Goal: Transaction & Acquisition: Subscribe to service/newsletter

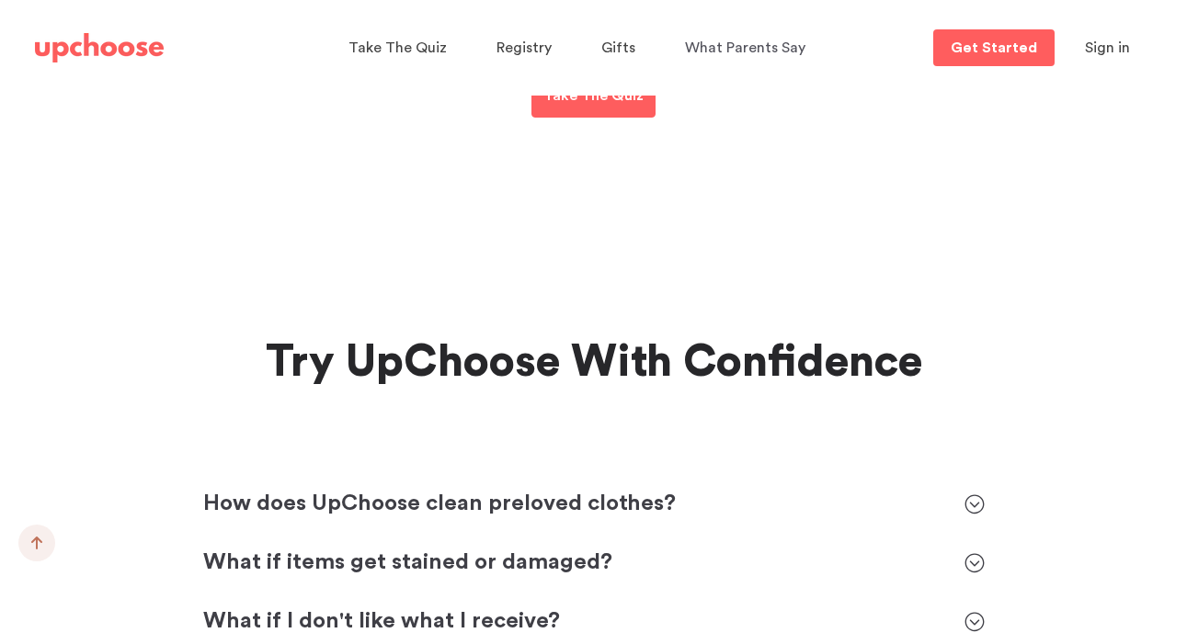
scroll to position [8133, 0]
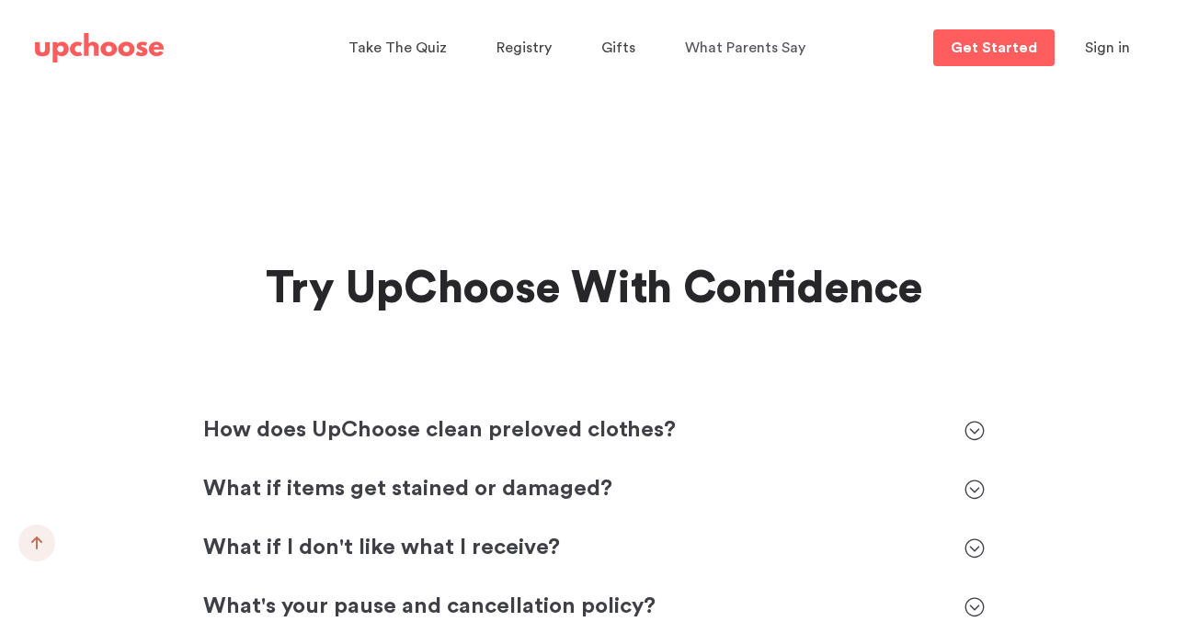
click at [533, 416] on p "How does UpChoose clean preloved clothes?" at bounding box center [574, 430] width 743 height 29
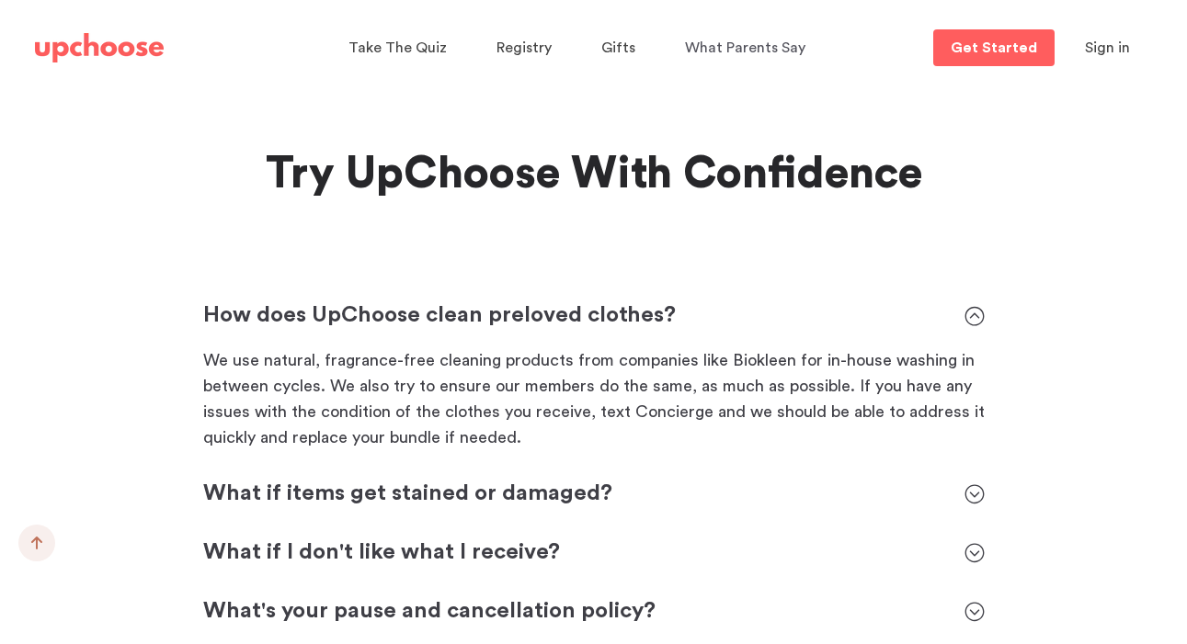
scroll to position [8252, 0]
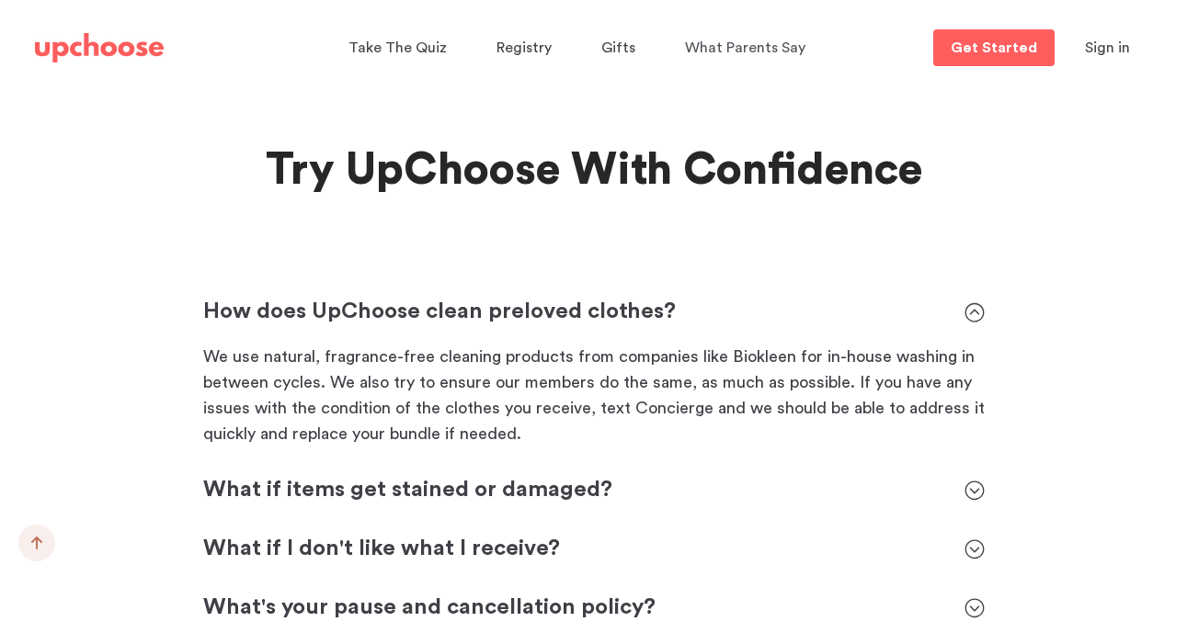
click at [496, 476] on div "What if items get stained or damaged?" at bounding box center [574, 490] width 743 height 29
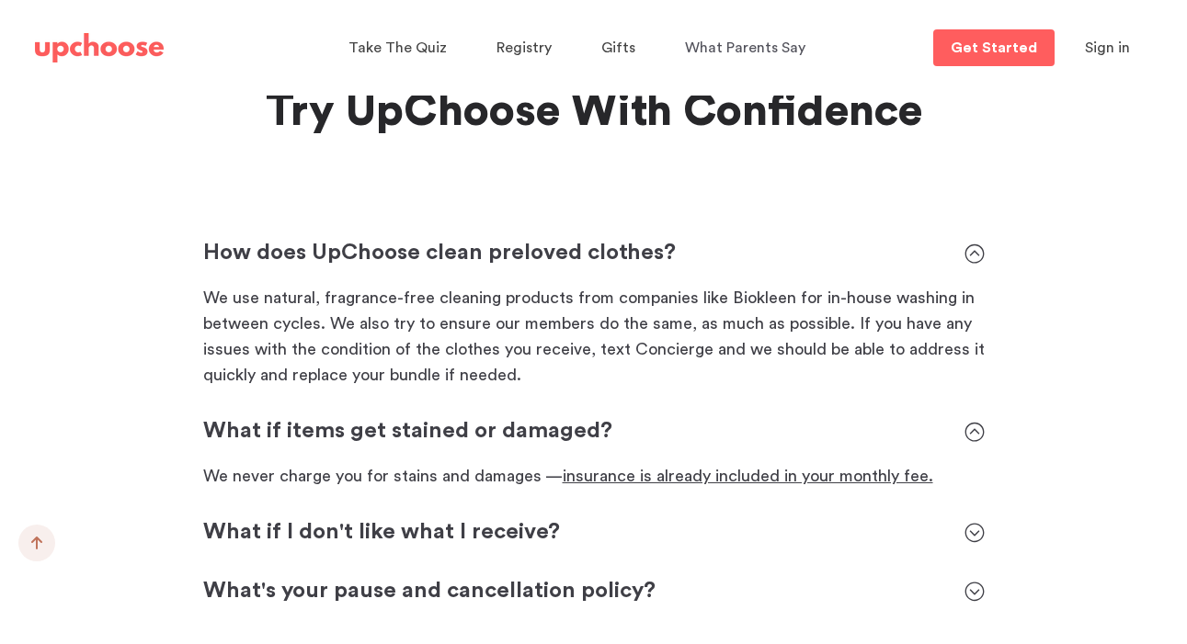
scroll to position [8311, 0]
click at [480, 518] on p "What if I don't like what I receive?" at bounding box center [574, 532] width 743 height 29
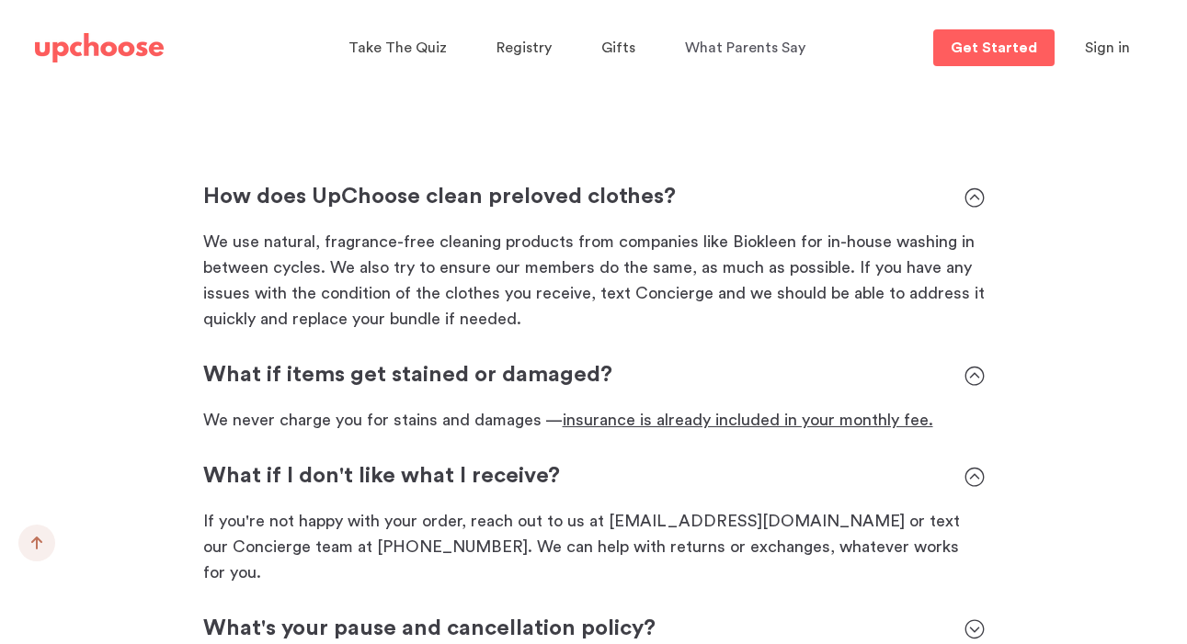
scroll to position [8411, 0]
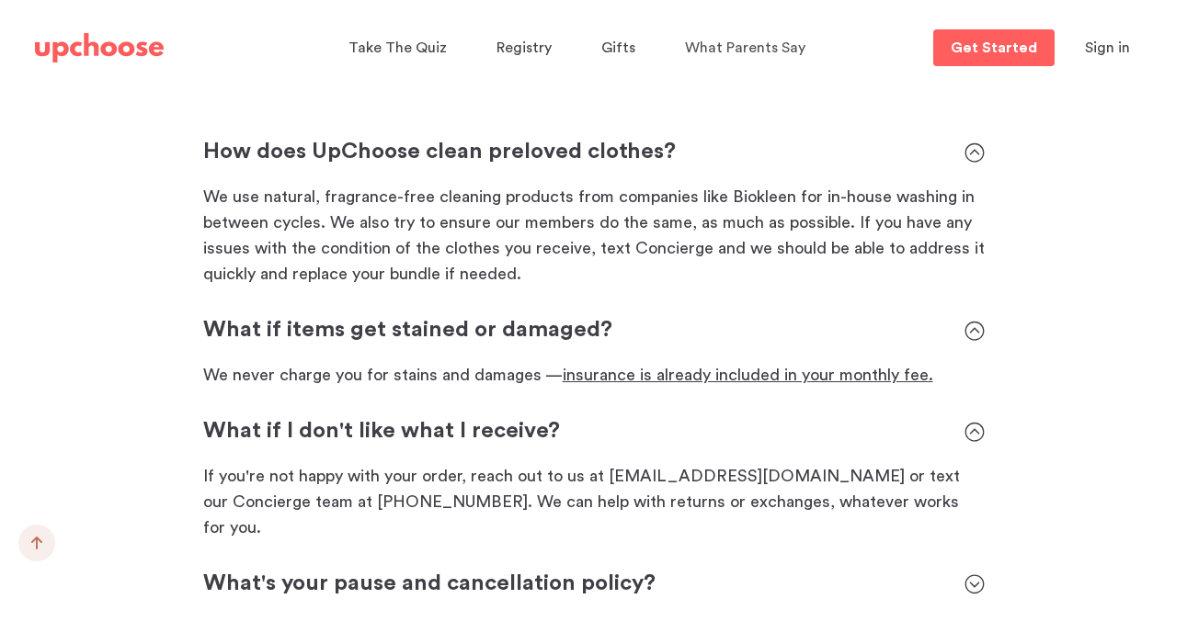
click at [460, 570] on p "What's your pause and cancellation policy?" at bounding box center [574, 584] width 743 height 29
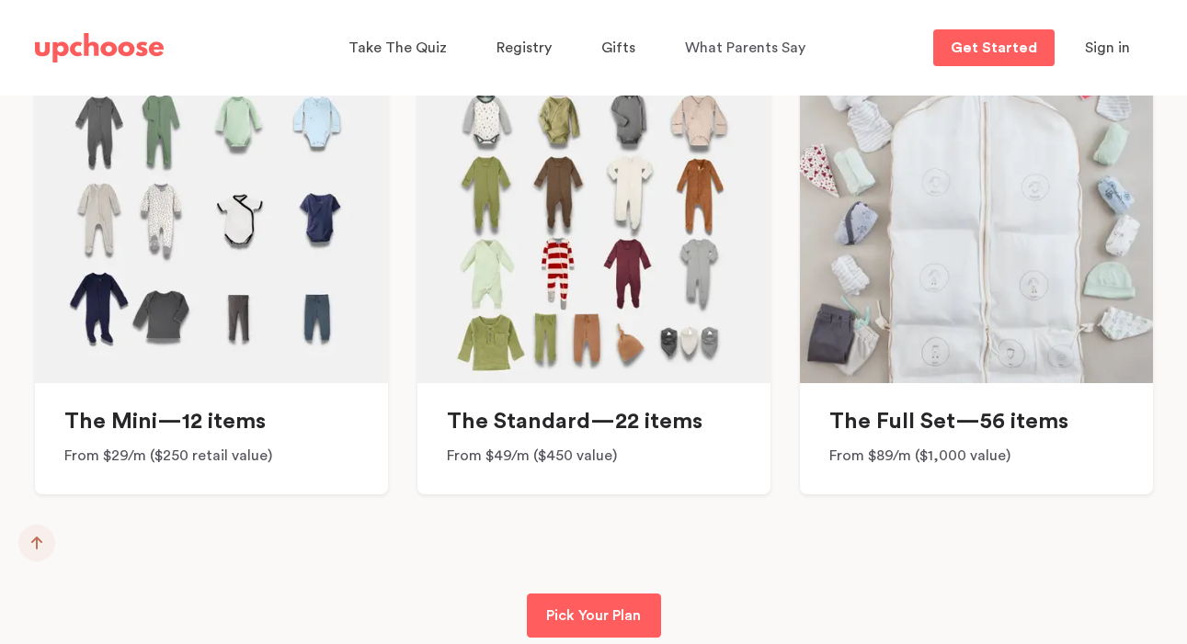
scroll to position [14071, 0]
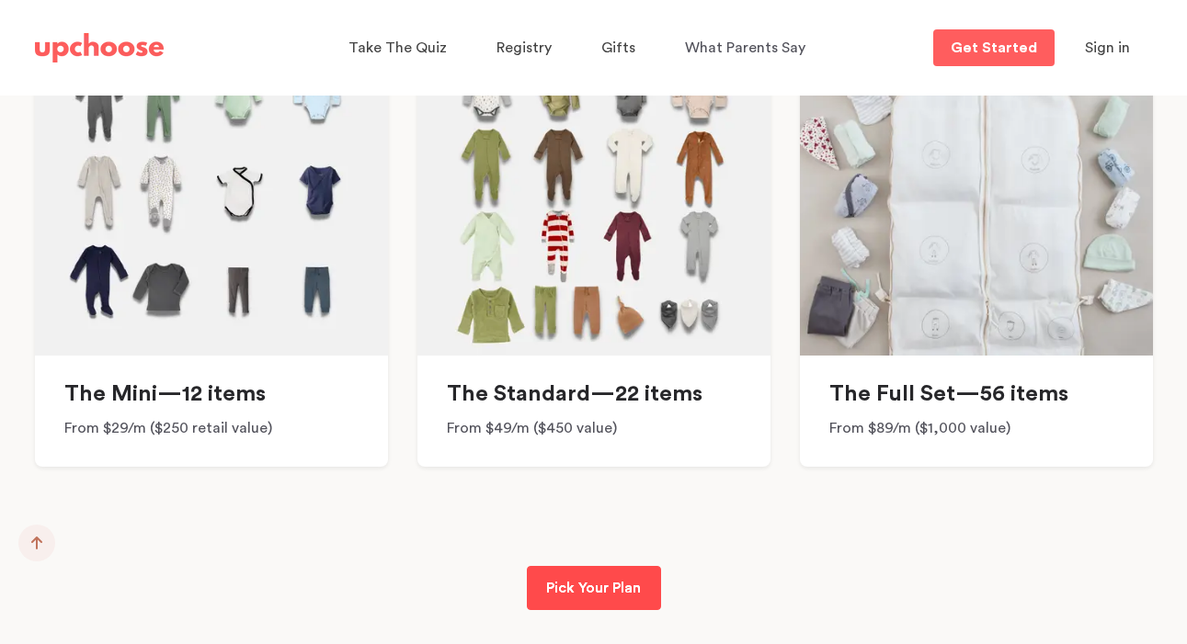
click at [632, 577] on p "Pick Your Plan" at bounding box center [593, 588] width 95 height 22
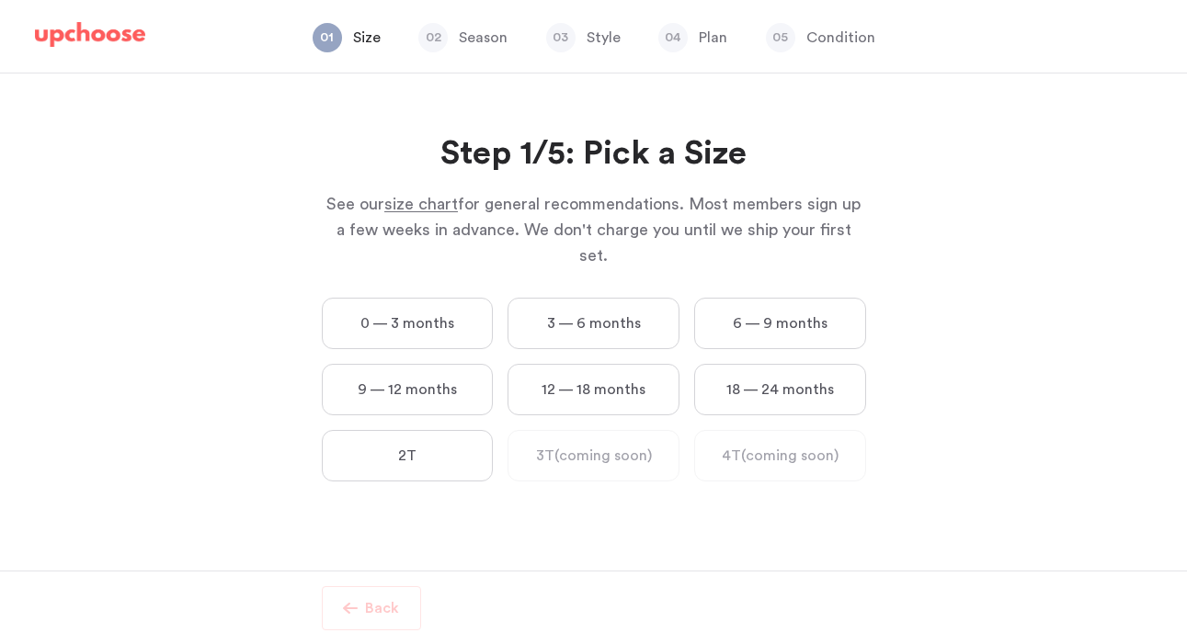
click at [416, 298] on label "0 — 3 months" at bounding box center [408, 323] width 172 height 51
click at [0, 0] on months "0 — 3 months" at bounding box center [0, 0] width 0 height 0
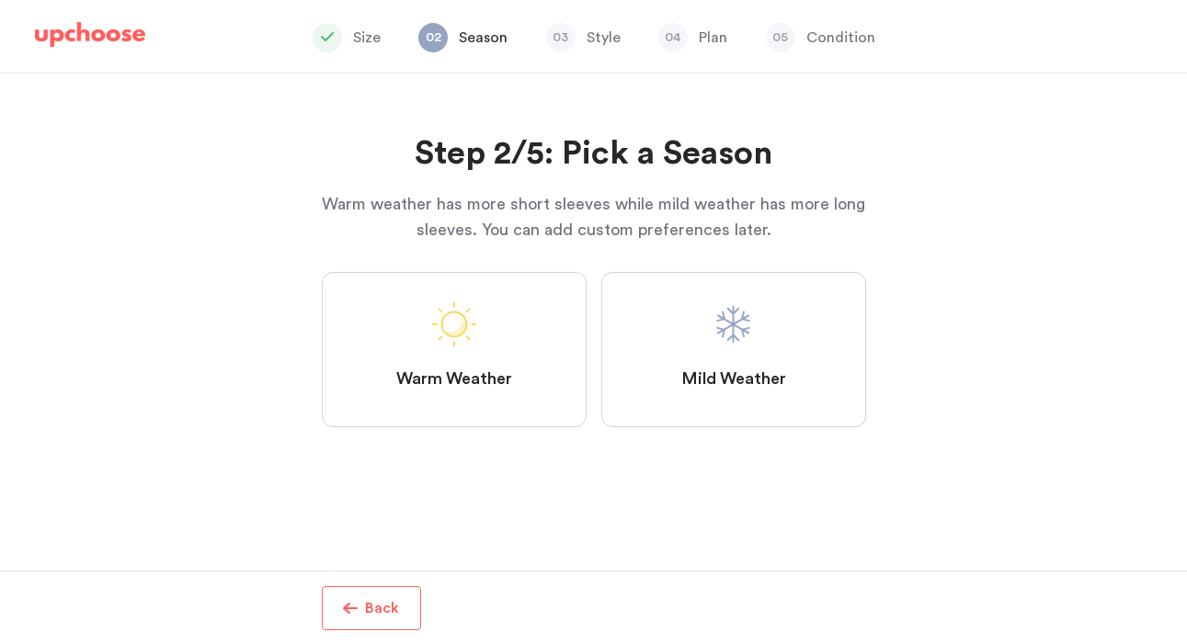
click at [677, 355] on label "Mild Weather" at bounding box center [733, 349] width 265 height 155
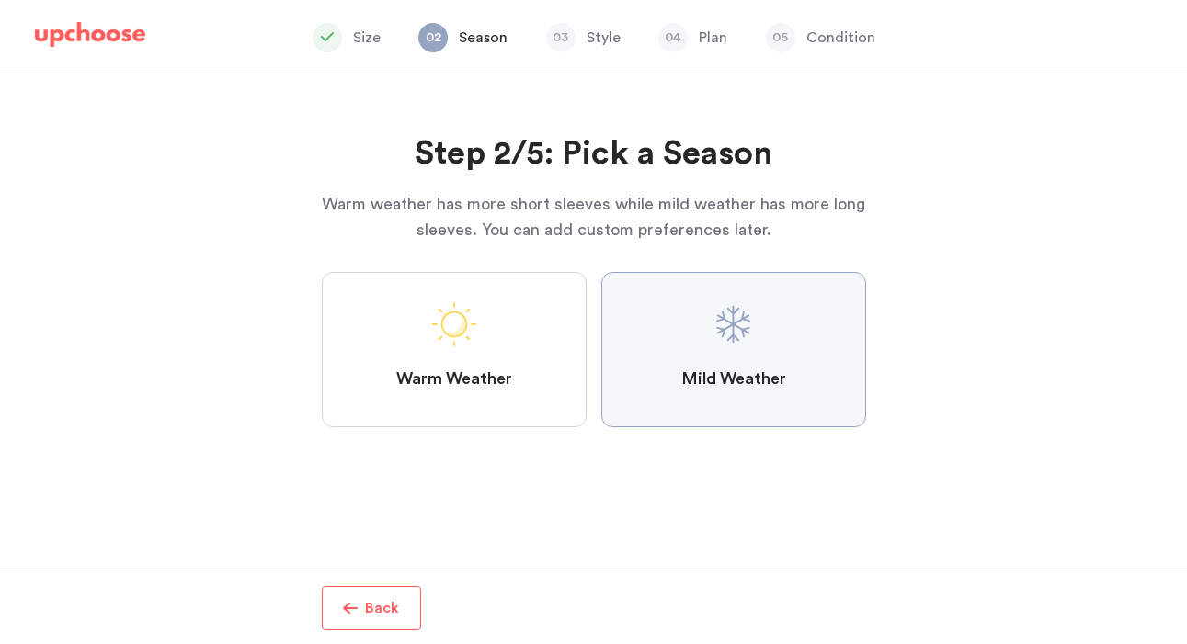
click at [0, 0] on Weather "Mild Weather" at bounding box center [0, 0] width 0 height 0
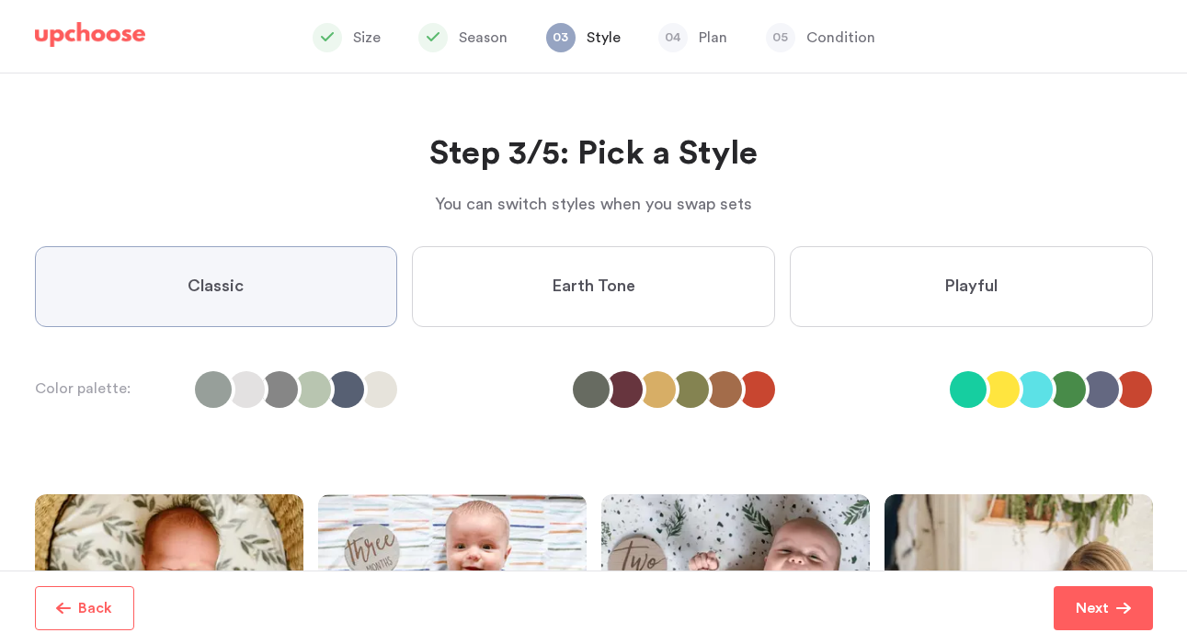
click at [488, 302] on label "Earth Tone" at bounding box center [593, 286] width 363 height 81
click at [0, 0] on Tone "Earth Tone" at bounding box center [0, 0] width 0 height 0
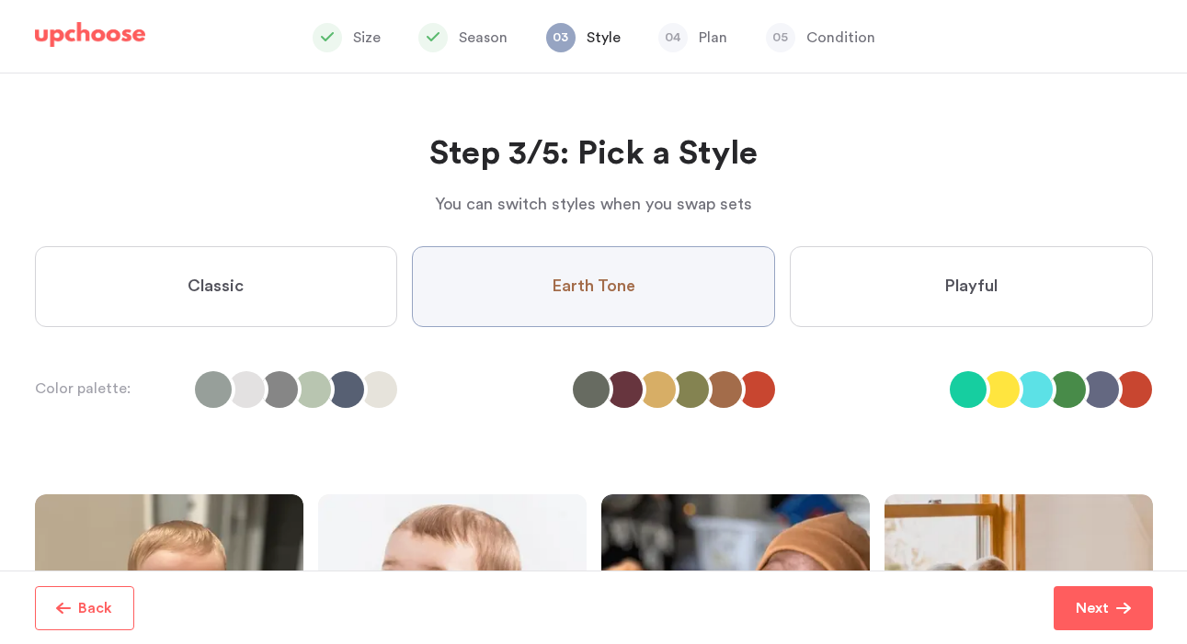
click at [874, 274] on label "Playful" at bounding box center [971, 286] width 363 height 81
click at [0, 0] on input "Playful" at bounding box center [0, 0] width 0 height 0
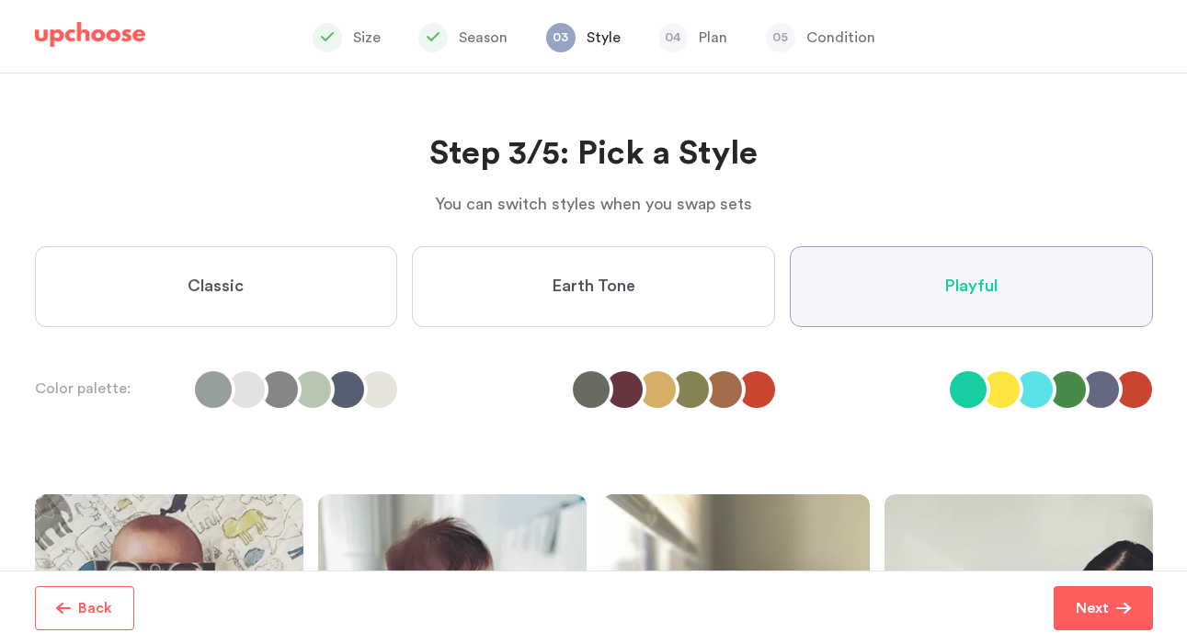
click at [623, 323] on label "Earth Tone" at bounding box center [593, 286] width 363 height 81
click at [0, 0] on Tone "Earth Tone" at bounding box center [0, 0] width 0 height 0
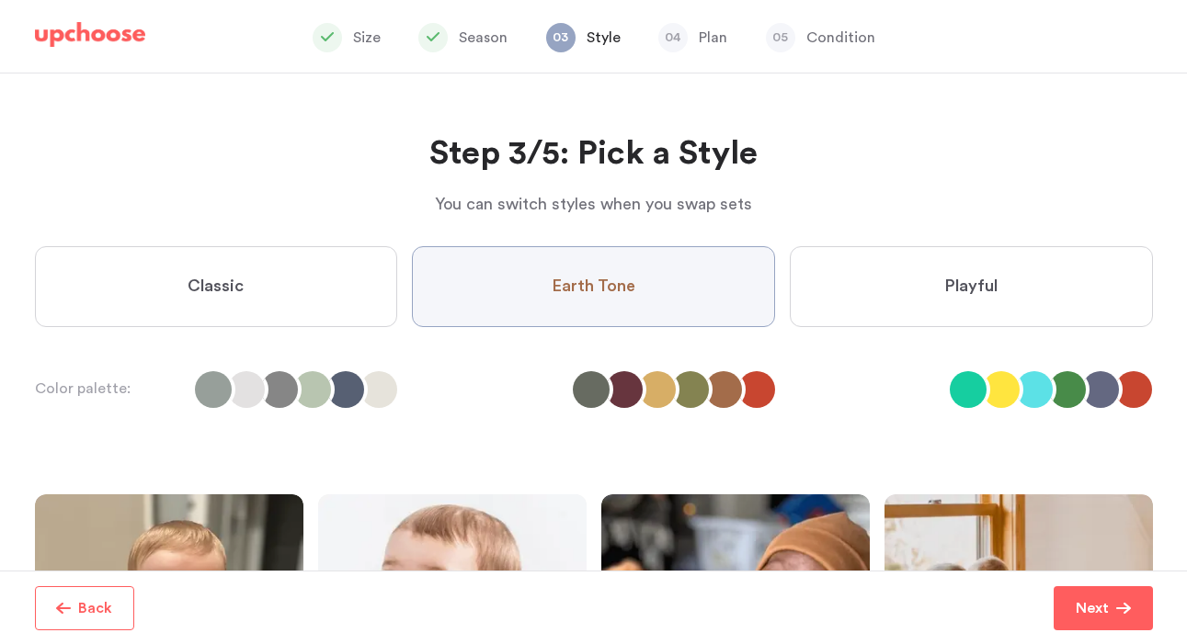
click at [291, 295] on label "Classic" at bounding box center [216, 286] width 363 height 81
click at [0, 0] on input "Classic" at bounding box center [0, 0] width 0 height 0
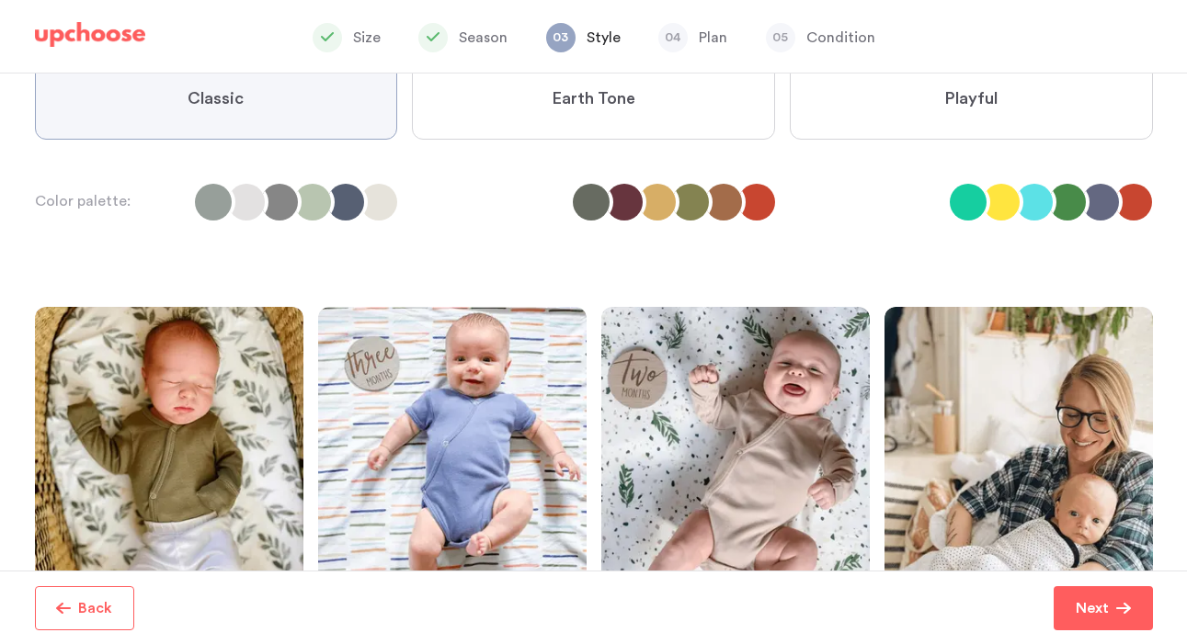
scroll to position [189, 0]
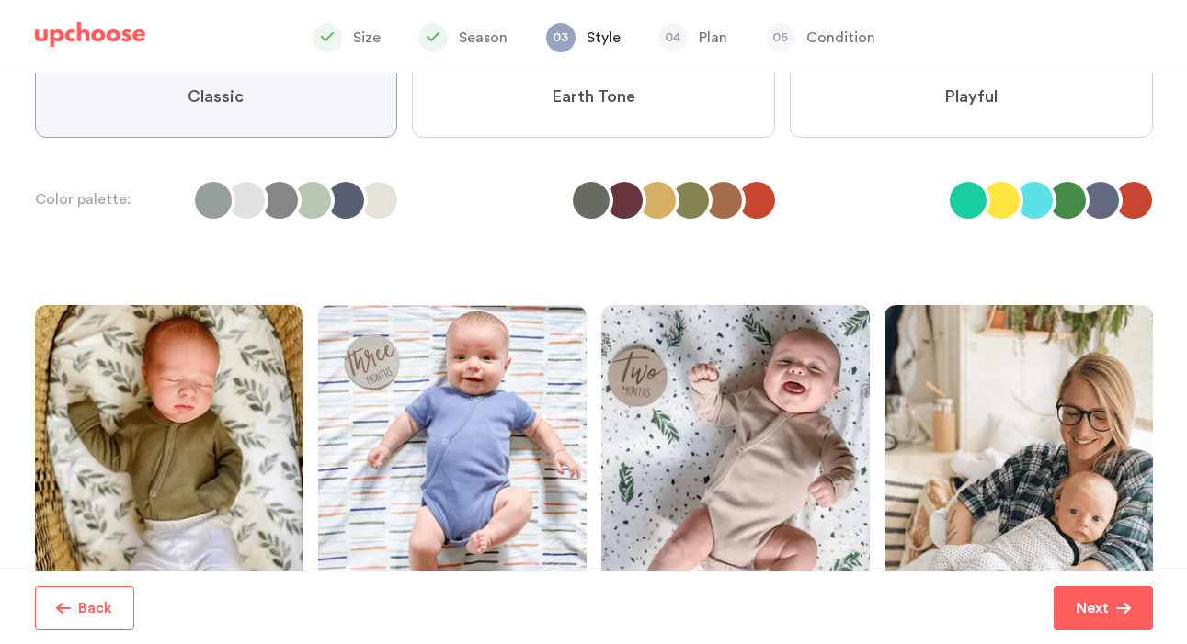
click at [359, 190] on li at bounding box center [345, 200] width 37 height 37
click at [604, 197] on li at bounding box center [591, 200] width 37 height 37
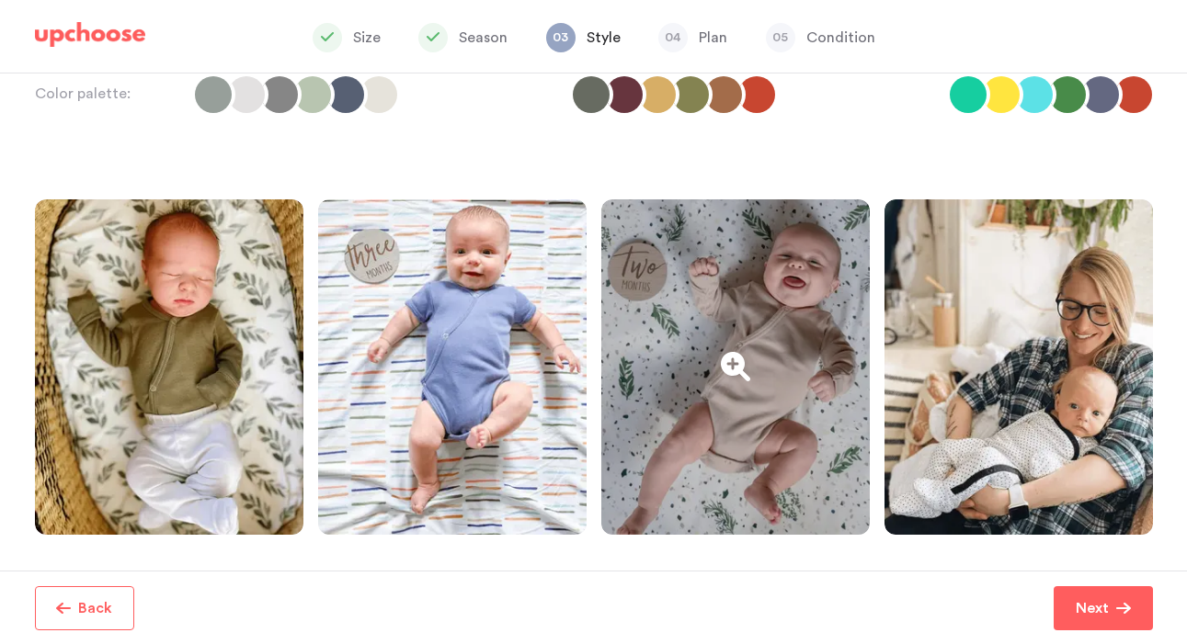
scroll to position [0, 0]
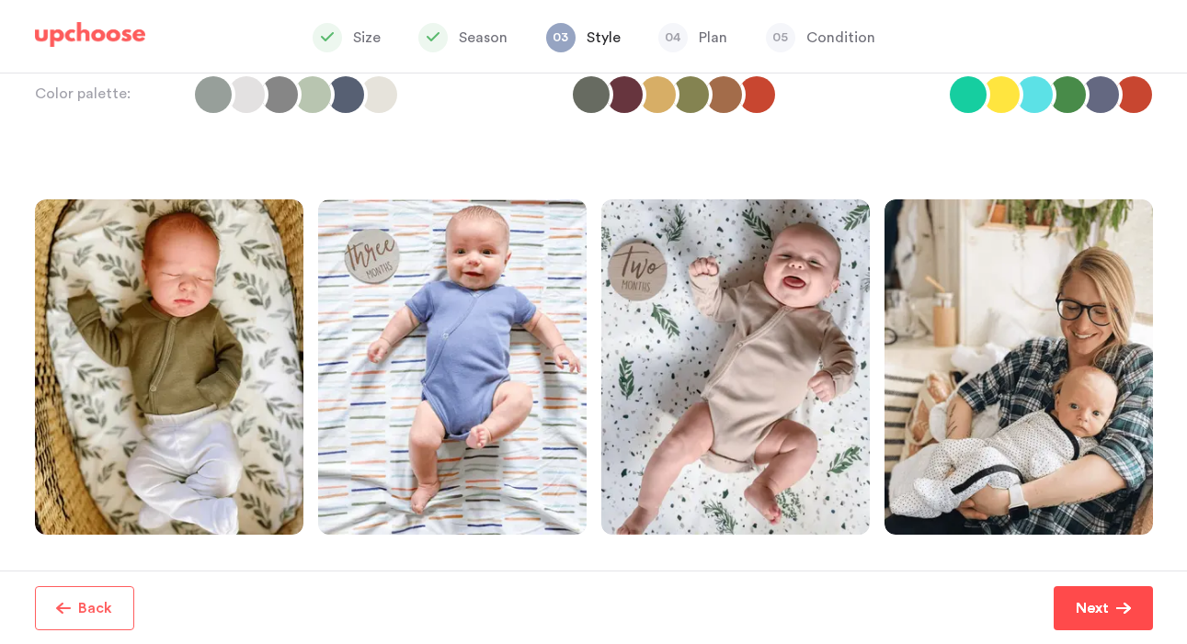
click at [1087, 604] on p "Next" at bounding box center [1092, 609] width 33 height 22
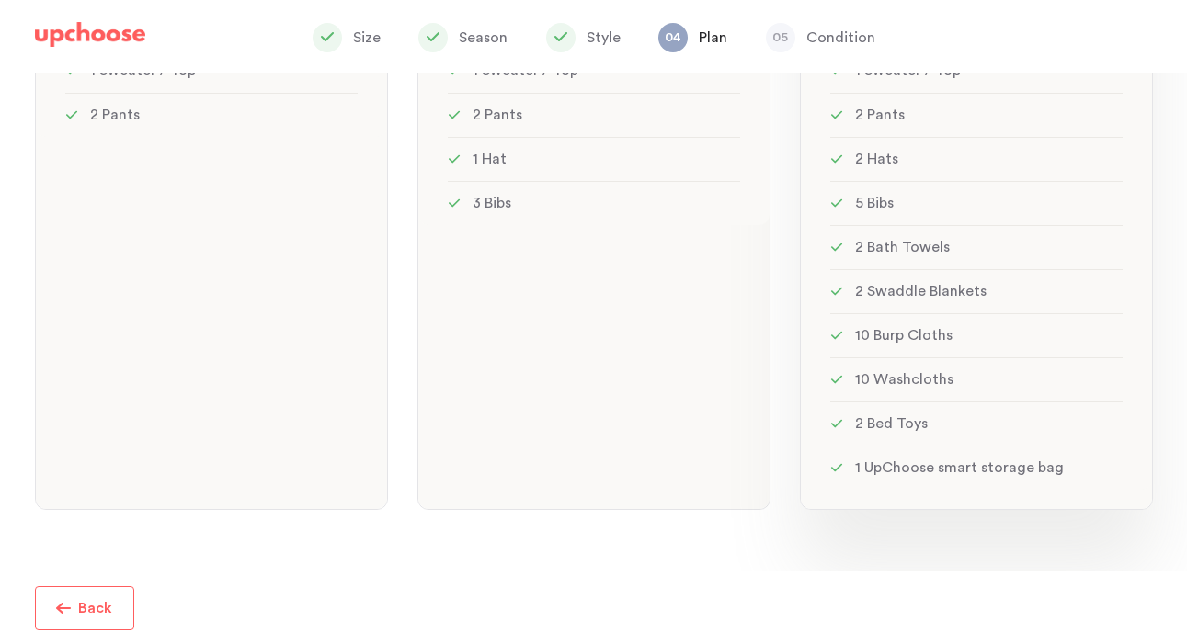
scroll to position [541, 0]
click at [1025, 306] on li "2 Swaddle Blankets" at bounding box center [976, 292] width 292 height 44
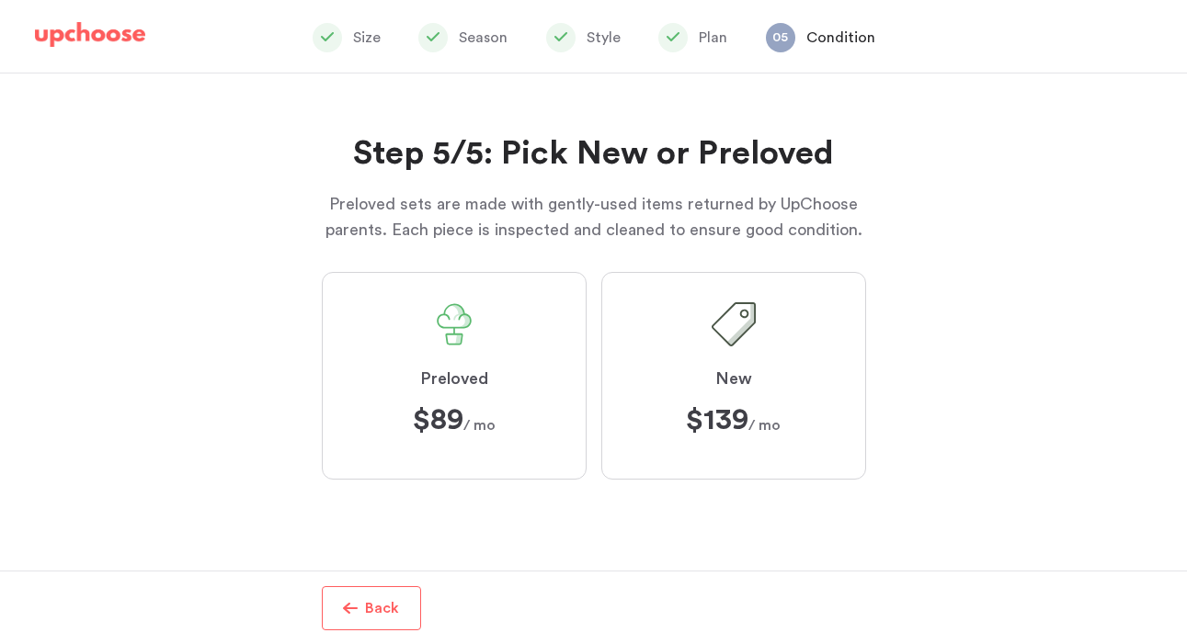
click at [508, 368] on label "Preloved $89 $89 / mo" at bounding box center [454, 376] width 265 height 208
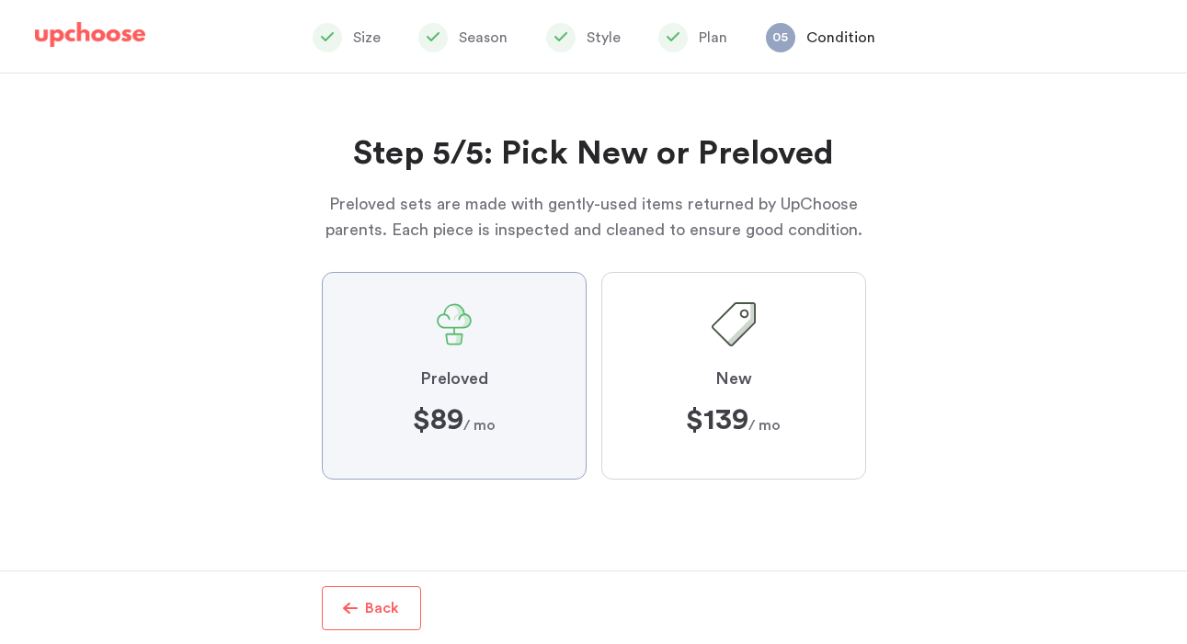
click at [0, 0] on input "Preloved $89 $89 / mo" at bounding box center [0, 0] width 0 height 0
